Goal: Task Accomplishment & Management: Use online tool/utility

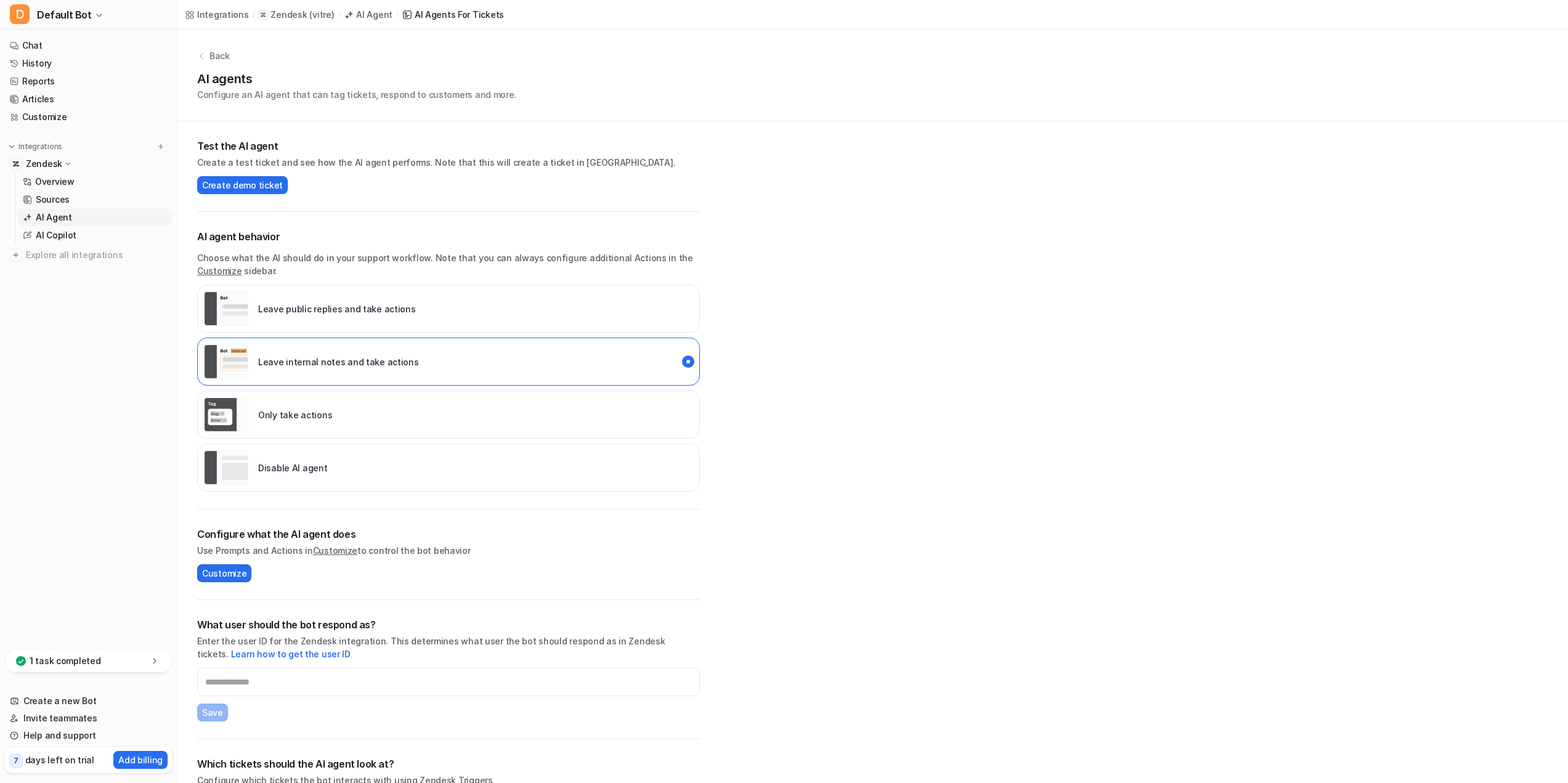
click at [301, 98] on p "Configure an AI agent that can tag tickets, respond to customers and more." at bounding box center [356, 94] width 319 height 13
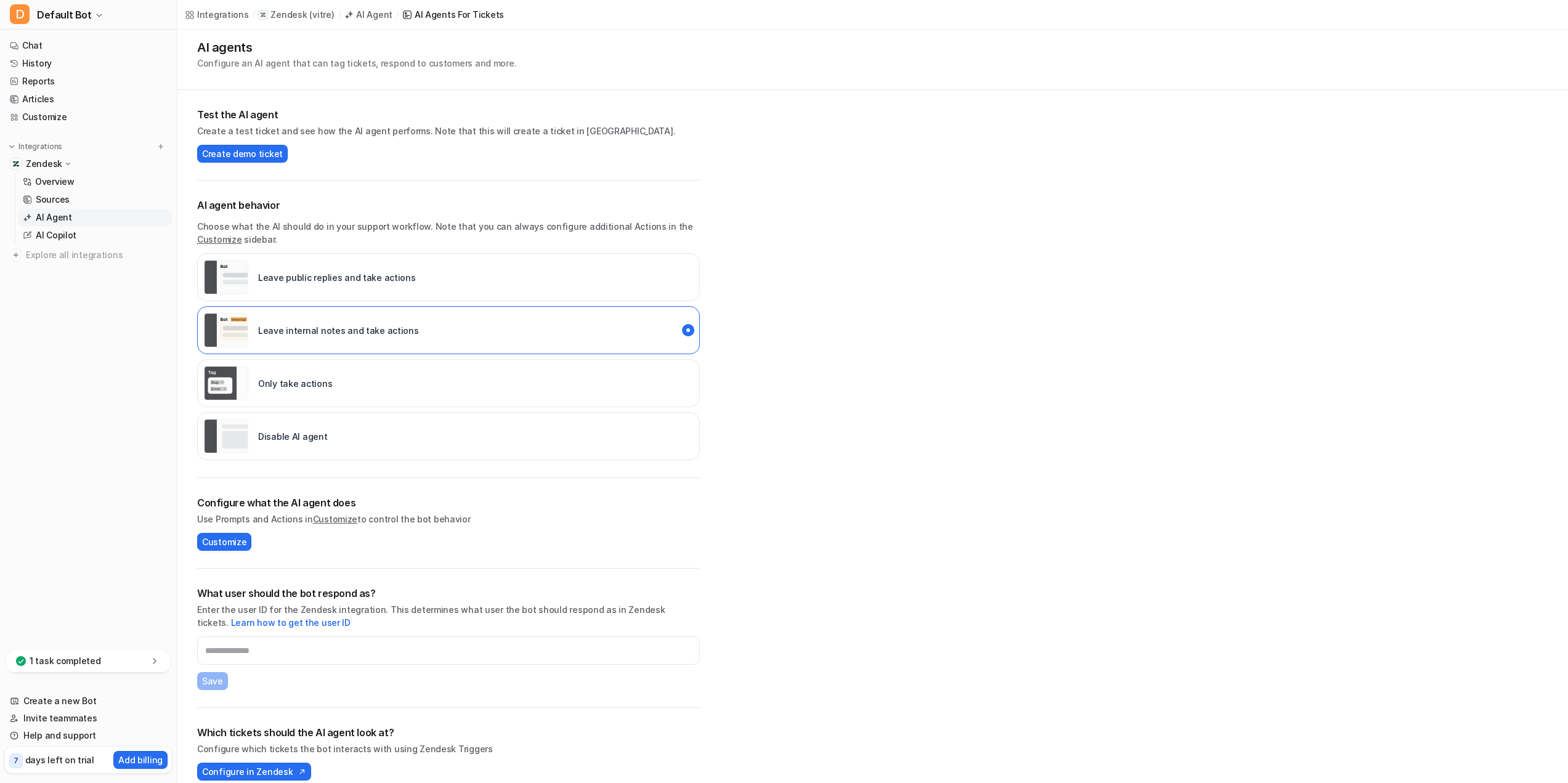
scroll to position [47, 0]
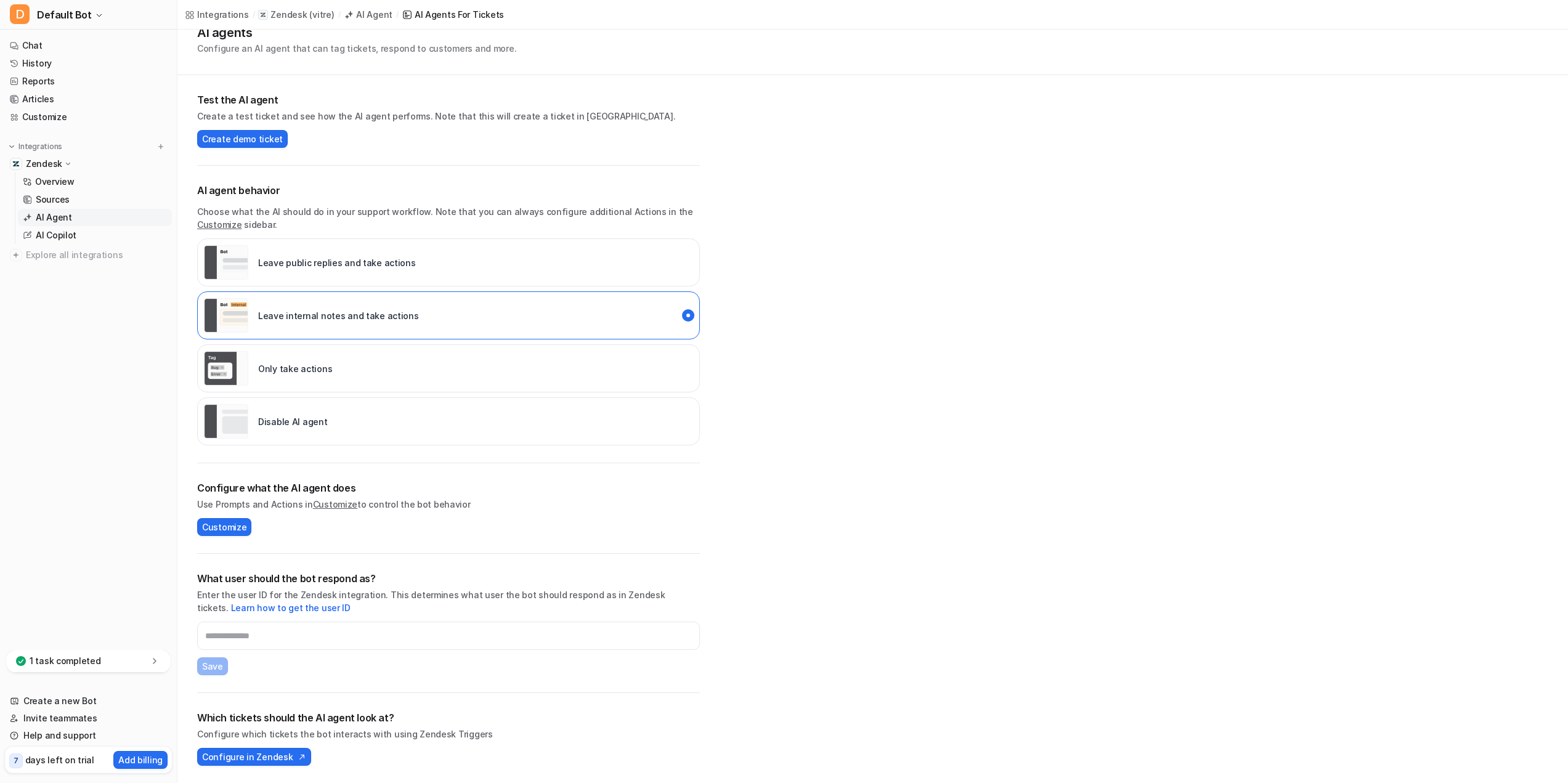
click at [238, 538] on div "Configure what the AI agent does Use Prompts and Actions in Customize to contro…" at bounding box center [448, 508] width 502 height 91
click at [235, 527] on span "Customize" at bounding box center [224, 527] width 44 height 13
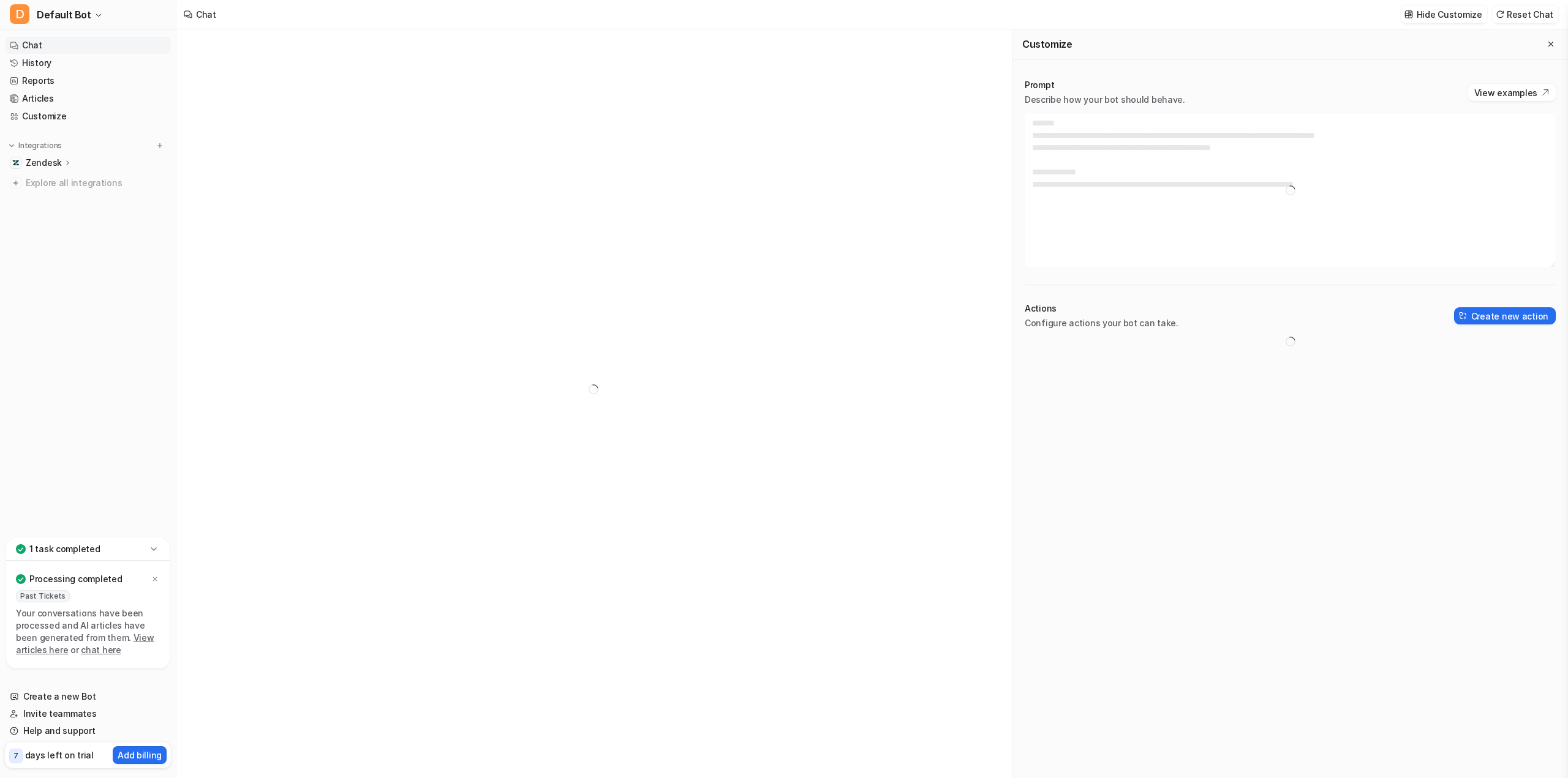
type textarea "**********"
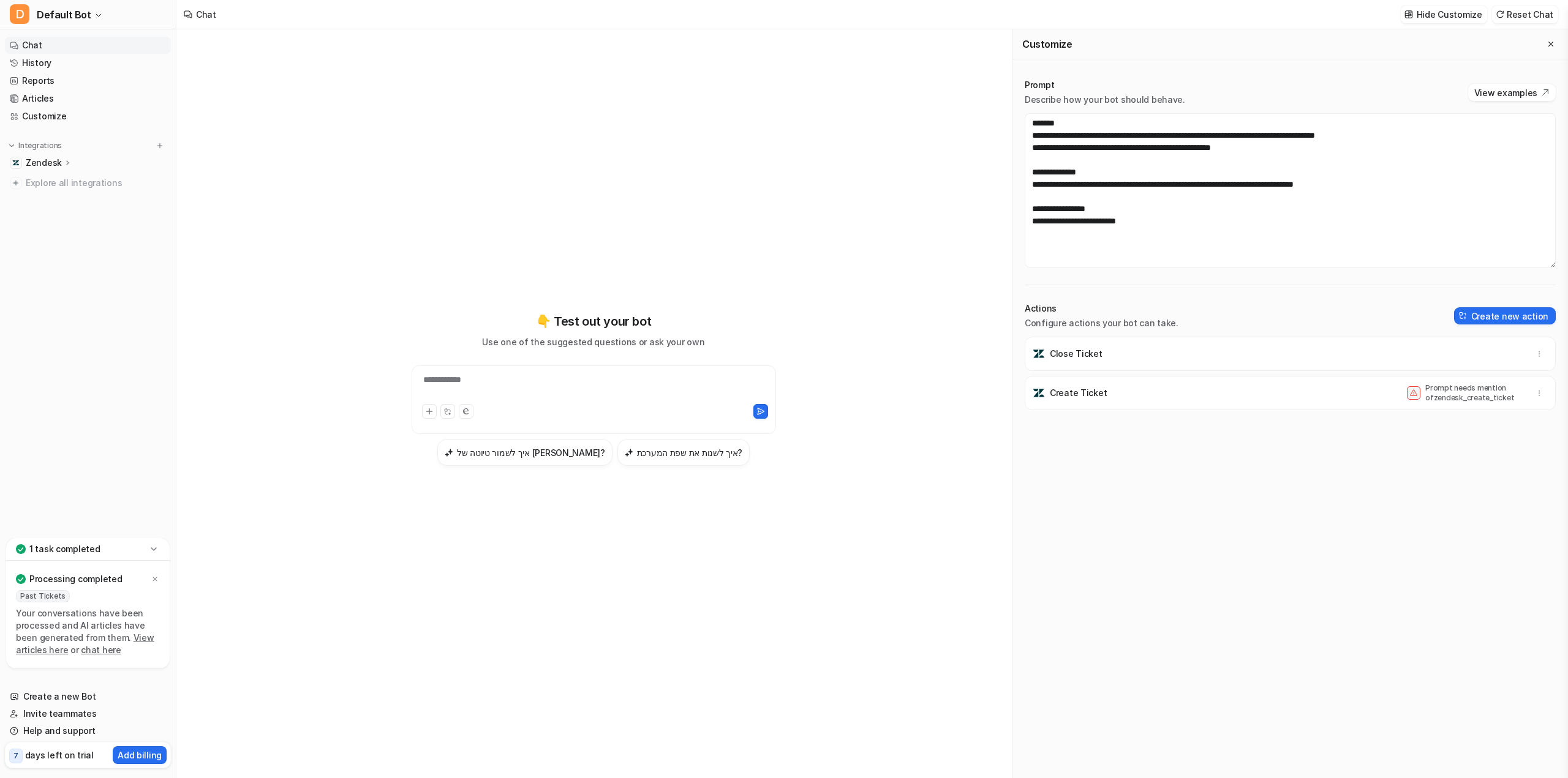
click at [1482, 103] on div "Prompt Describe how your bot should behave. View examples" at bounding box center [1290, 92] width 531 height 27
click at [1483, 96] on button "View examples" at bounding box center [1511, 92] width 88 height 17
